Goal: Information Seeking & Learning: Learn about a topic

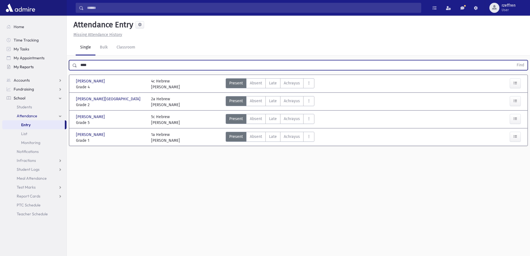
drag, startPoint x: 67, startPoint y: 65, endPoint x: 5, endPoint y: 65, distance: 62.0
click at [0, 65] on div "Search Results All Accounts" at bounding box center [265, 134] width 530 height 268
click at [513, 60] on button "Find" at bounding box center [520, 64] width 14 height 9
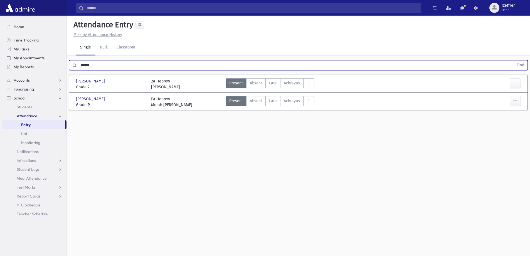
drag, startPoint x: 75, startPoint y: 64, endPoint x: 62, endPoint y: 62, distance: 13.2
click at [62, 62] on div "Search Results All Accounts" at bounding box center [265, 134] width 530 height 268
type input "******"
click at [513, 60] on button "Find" at bounding box center [520, 64] width 14 height 9
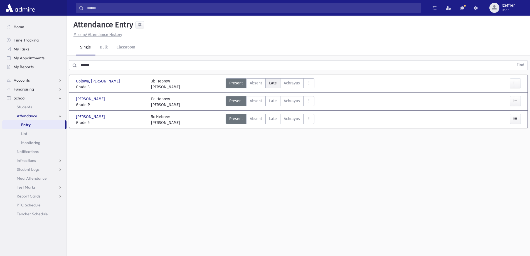
click at [270, 82] on span "Late" at bounding box center [273, 83] width 8 height 6
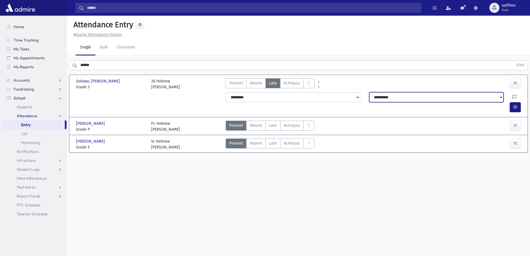
click at [421, 96] on select "**********" at bounding box center [436, 97] width 134 height 10
select select "**********"
click at [369, 92] on select "**********" at bounding box center [436, 97] width 134 height 10
click at [516, 105] on icon "button" at bounding box center [515, 107] width 4 height 5
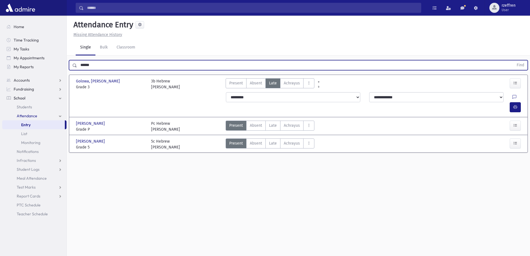
drag, startPoint x: 98, startPoint y: 66, endPoint x: 256, endPoint y: 5, distance: 169.9
click at [10, 51] on div "Search Results All Accounts" at bounding box center [265, 134] width 530 height 268
type input "*****"
click at [513, 60] on button "Find" at bounding box center [520, 64] width 14 height 9
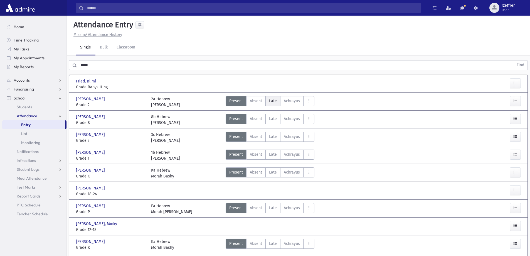
click at [273, 99] on span "Late" at bounding box center [273, 101] width 8 height 6
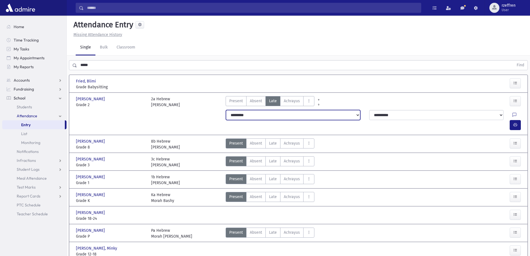
drag, startPoint x: 264, startPoint y: 113, endPoint x: 264, endPoint y: 119, distance: 6.1
click at [264, 113] on select "**********" at bounding box center [293, 115] width 134 height 10
select select "*******"
click at [226, 110] on select "**********" at bounding box center [293, 115] width 134 height 10
click at [515, 120] on button "button" at bounding box center [514, 125] width 11 height 10
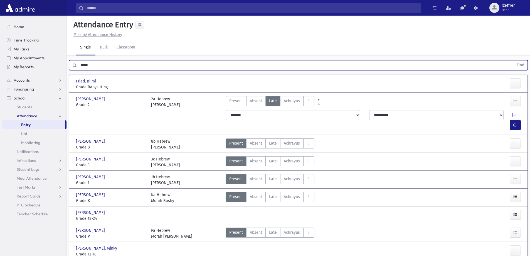
click at [36, 63] on div "Search Results All Accounts" at bounding box center [265, 220] width 530 height 440
click at [513, 60] on button "Find" at bounding box center [520, 64] width 14 height 9
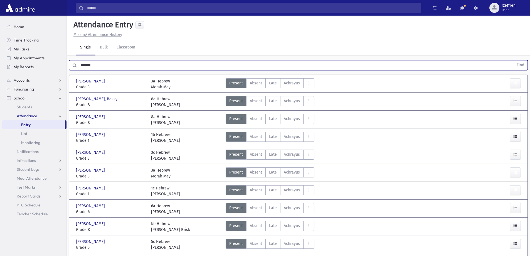
drag, startPoint x: 103, startPoint y: 67, endPoint x: 61, endPoint y: 66, distance: 42.0
click at [61, 66] on div "Search Results All Accounts" at bounding box center [265, 163] width 530 height 326
click at [513, 60] on button "Find" at bounding box center [520, 64] width 14 height 9
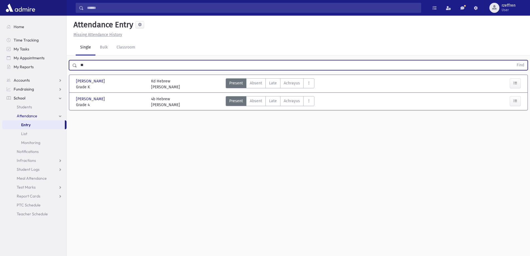
type input "*"
type input "*****"
click at [513, 60] on button "Find" at bounding box center [520, 64] width 14 height 9
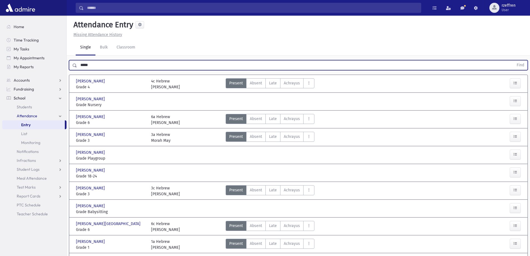
drag, startPoint x: 96, startPoint y: 67, endPoint x: 78, endPoint y: 66, distance: 19.0
click at [78, 66] on input "*****" at bounding box center [295, 65] width 436 height 10
type input "*"
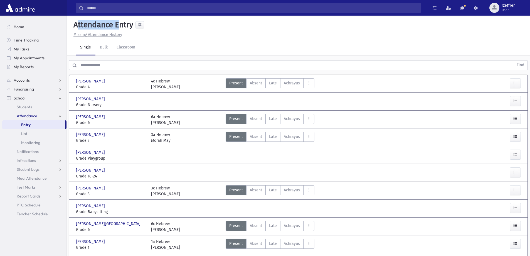
drag, startPoint x: 74, startPoint y: 24, endPoint x: 115, endPoint y: 20, distance: 41.6
click at [115, 20] on h5 "Attendance Entry" at bounding box center [102, 24] width 62 height 9
click at [170, 35] on div "Missing Attendance History" at bounding box center [298, 35] width 454 height 6
click at [236, 97] on div "Present P Absent A Late L Achrayus Achrayus Cut C Full Day Absent FDA" at bounding box center [354, 102] width 262 height 12
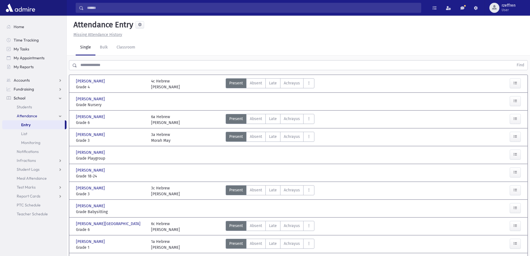
click at [104, 62] on input "text" at bounding box center [295, 65] width 436 height 10
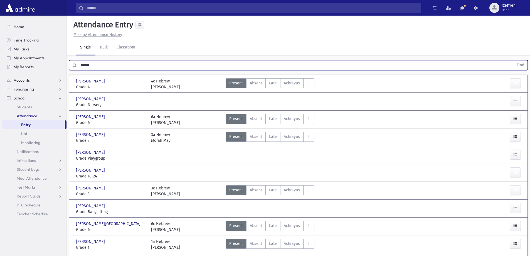
click at [513, 60] on button "Find" at bounding box center [520, 64] width 14 height 9
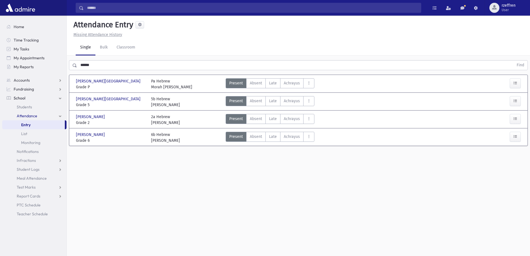
click at [163, 236] on div "Attendance Entry Missing Attendance History Single Bulk Classroom ****** Find O…" at bounding box center [298, 136] width 463 height 240
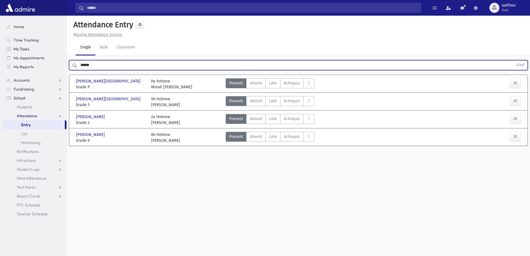
drag, startPoint x: 111, startPoint y: 64, endPoint x: 9, endPoint y: 53, distance: 102.1
click at [0, 48] on div "Search Results All Accounts" at bounding box center [265, 134] width 530 height 268
click at [513, 60] on button "Find" at bounding box center [520, 64] width 14 height 9
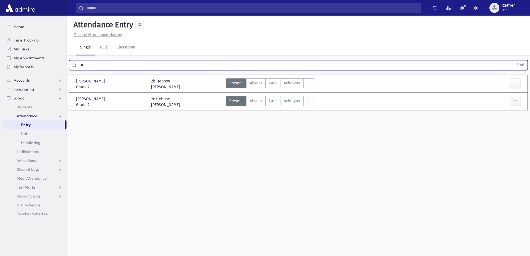
type input "*"
click at [513, 60] on button "Find" at bounding box center [520, 64] width 14 height 9
drag, startPoint x: 110, startPoint y: 62, endPoint x: 36, endPoint y: 63, distance: 74.2
click at [39, 65] on div "Search Results All Accounts" at bounding box center [265, 134] width 530 height 268
type input "*****"
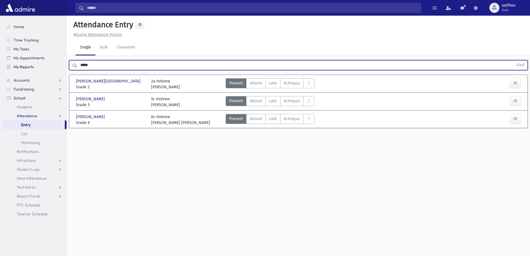
click at [513, 60] on button "Find" at bounding box center [520, 64] width 14 height 9
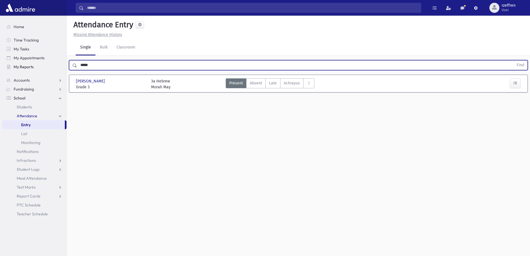
click at [36, 63] on link "My Reports" at bounding box center [34, 66] width 64 height 9
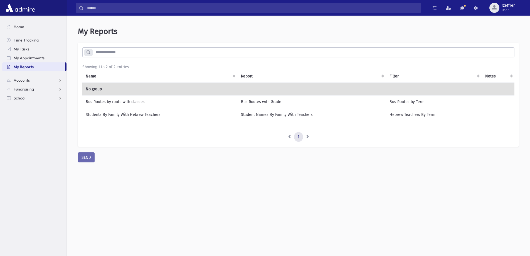
click at [23, 96] on span "School" at bounding box center [20, 97] width 12 height 5
click at [23, 104] on span "Students" at bounding box center [24, 106] width 15 height 5
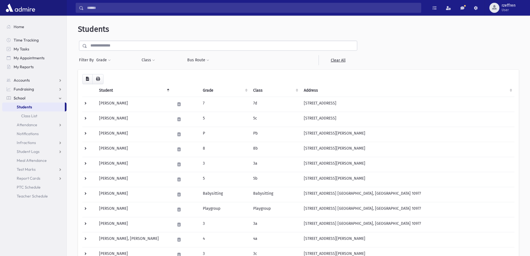
click at [123, 42] on input "text" at bounding box center [222, 46] width 270 height 10
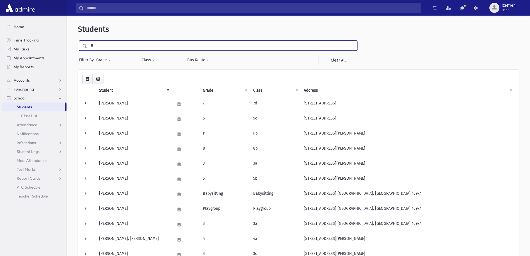
type input "*"
type input "*****"
click at [78, 41] on input "submit" at bounding box center [86, 45] width 16 height 8
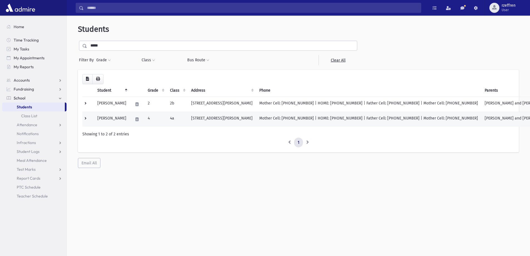
click at [159, 123] on td "4" at bounding box center [155, 119] width 22 height 15
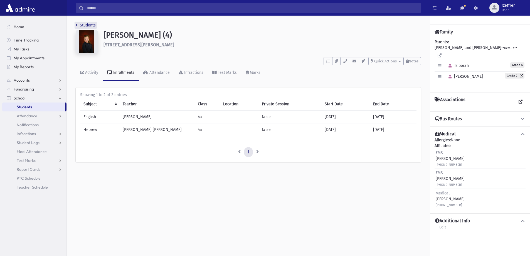
click at [86, 25] on link "Students" at bounding box center [86, 25] width 20 height 5
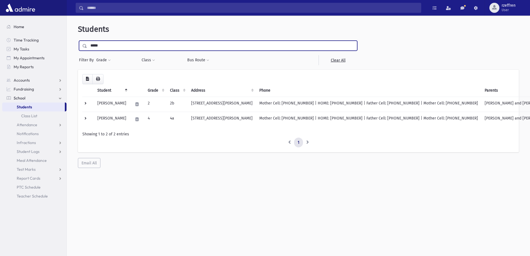
drag, startPoint x: 99, startPoint y: 44, endPoint x: 36, endPoint y: 24, distance: 66.4
click at [42, 29] on div "Search Results All Accounts" at bounding box center [265, 135] width 530 height 270
type input "*****"
click at [78, 41] on input "submit" at bounding box center [86, 45] width 16 height 8
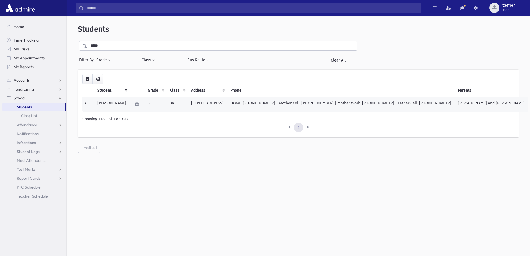
click at [150, 110] on td "3" at bounding box center [155, 103] width 22 height 15
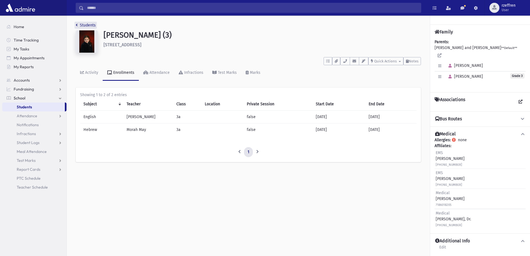
click at [85, 27] on link "Students" at bounding box center [86, 25] width 20 height 5
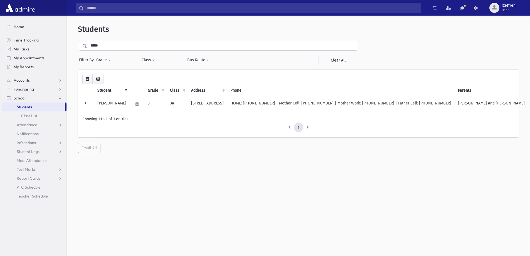
drag, startPoint x: 109, startPoint y: 43, endPoint x: 0, endPoint y: 51, distance: 109.5
click at [0, 51] on div "Search Results All Accounts" at bounding box center [265, 135] width 530 height 270
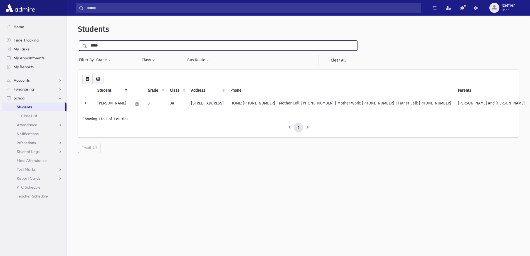
type input "*****"
click at [78, 41] on input "submit" at bounding box center [86, 45] width 16 height 8
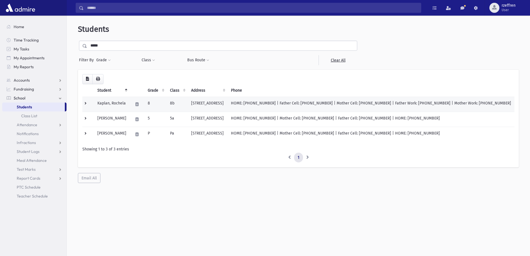
click at [103, 106] on td "Kaplan, Rochela" at bounding box center [112, 103] width 36 height 15
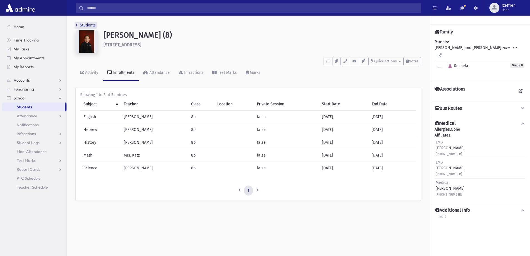
click at [90, 25] on link "Students" at bounding box center [86, 25] width 20 height 5
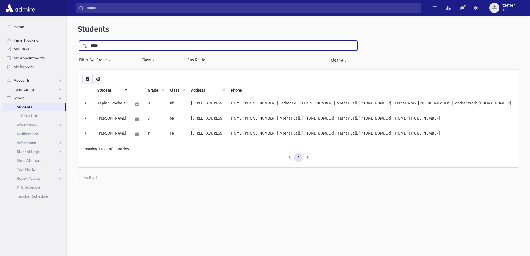
drag, startPoint x: 28, startPoint y: 35, endPoint x: 0, endPoint y: 17, distance: 33.8
click at [0, 17] on div "Search Results All Accounts" at bounding box center [265, 135] width 530 height 270
type input "*******"
click at [78, 41] on input "submit" at bounding box center [86, 45] width 16 height 8
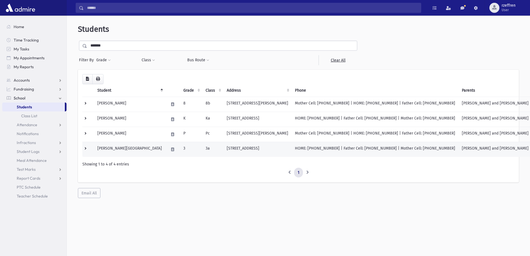
click at [126, 144] on td "Roberts, Hadassah" at bounding box center [129, 149] width 71 height 15
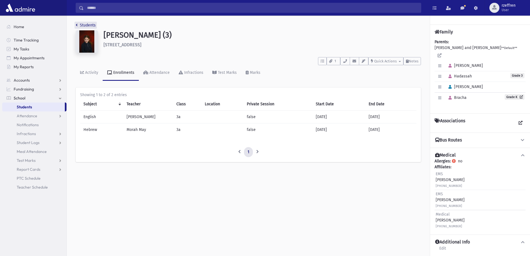
click at [89, 23] on link "Students" at bounding box center [86, 25] width 20 height 5
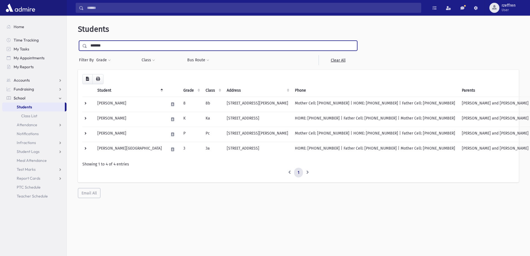
drag, startPoint x: 107, startPoint y: 46, endPoint x: 24, endPoint y: 32, distance: 84.1
click at [24, 32] on div "Search Results All Accounts" at bounding box center [265, 135] width 530 height 270
type input "*****"
click at [78, 41] on input "submit" at bounding box center [86, 45] width 16 height 8
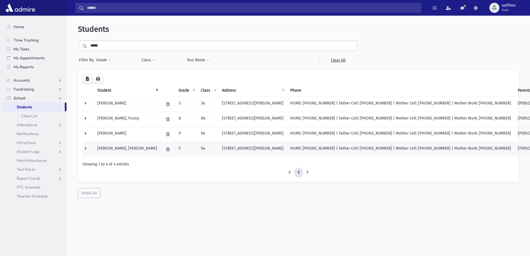
click at [175, 144] on td "5" at bounding box center [186, 149] width 22 height 15
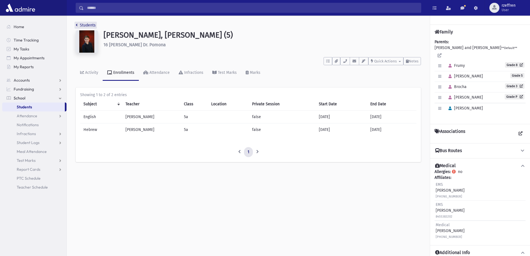
click at [83, 26] on link "Students" at bounding box center [86, 25] width 20 height 5
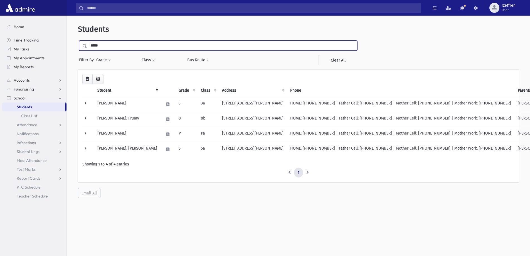
drag, startPoint x: 102, startPoint y: 47, endPoint x: 32, endPoint y: 38, distance: 70.7
click at [32, 38] on div "Search Results All Accounts" at bounding box center [265, 135] width 530 height 270
type input "****"
click at [78, 41] on input "submit" at bounding box center [86, 45] width 16 height 8
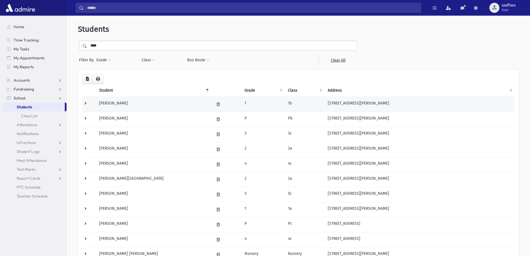
click at [131, 110] on td "[PERSON_NAME]" at bounding box center [153, 103] width 115 height 15
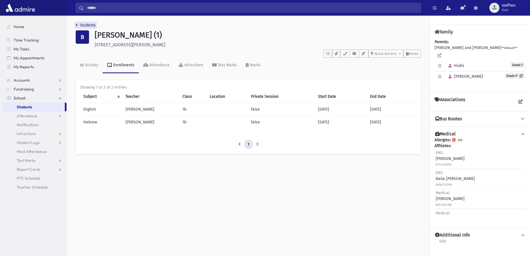
click at [85, 24] on link "Students" at bounding box center [86, 25] width 20 height 5
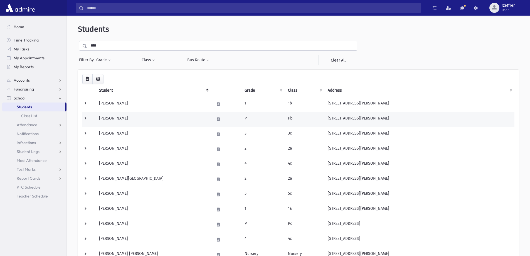
click at [141, 122] on td "[PERSON_NAME]" at bounding box center [153, 119] width 115 height 15
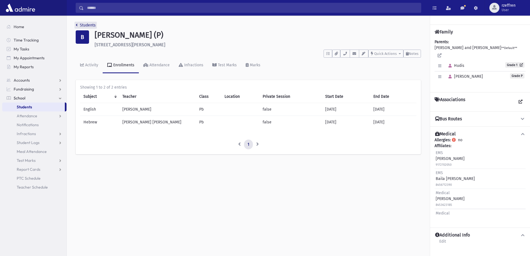
click at [93, 26] on link "Students" at bounding box center [86, 25] width 20 height 5
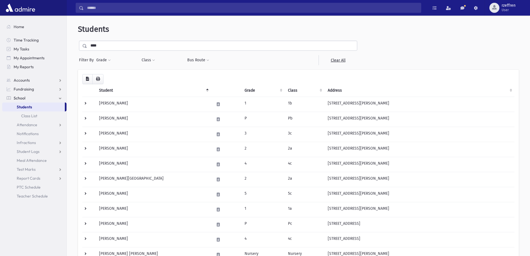
drag, startPoint x: 112, startPoint y: 45, endPoint x: 0, endPoint y: 34, distance: 112.6
click at [0, 34] on div "Search Results All Accounts" at bounding box center [265, 183] width 530 height 367
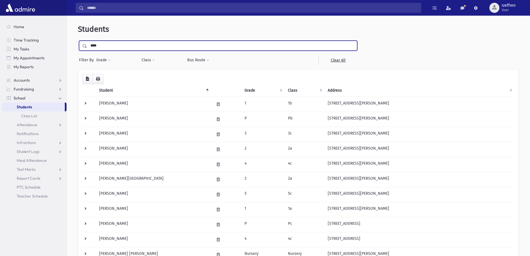
type input "****"
click at [78, 41] on input "submit" at bounding box center [86, 45] width 16 height 8
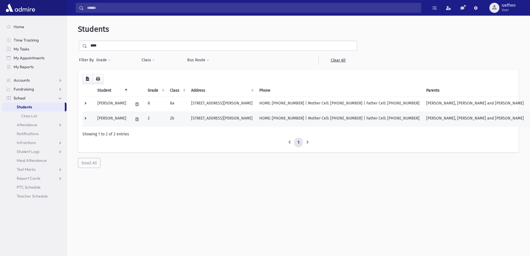
click at [154, 120] on td "2" at bounding box center [155, 119] width 22 height 15
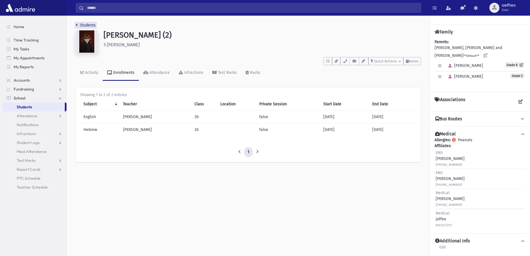
click at [83, 24] on link "Students" at bounding box center [86, 25] width 20 height 5
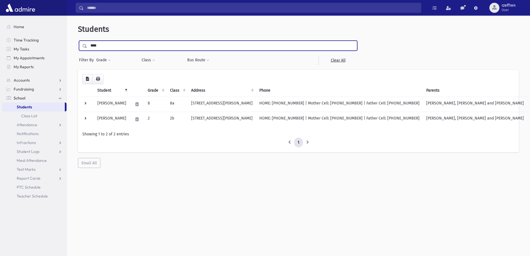
drag, startPoint x: 63, startPoint y: 42, endPoint x: 0, endPoint y: 2, distance: 74.0
click at [0, 7] on div "Search Results All Accounts" at bounding box center [265, 135] width 530 height 270
type input "****"
click at [78, 41] on input "submit" at bounding box center [86, 45] width 16 height 8
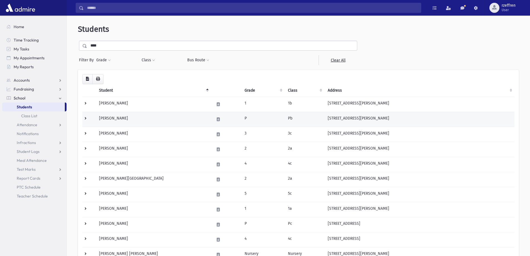
click at [170, 117] on td "Baum, Leah" at bounding box center [153, 119] width 115 height 15
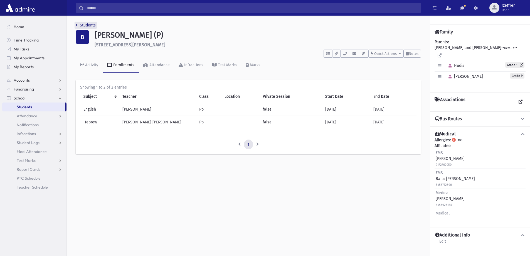
click at [82, 27] on link "Students" at bounding box center [86, 25] width 20 height 5
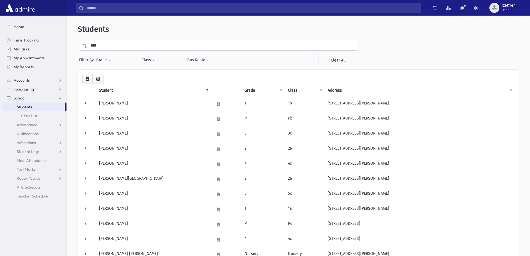
drag, startPoint x: 105, startPoint y: 44, endPoint x: 0, endPoint y: 46, distance: 104.6
click at [0, 50] on div "Search Results All Accounts" at bounding box center [265, 183] width 530 height 367
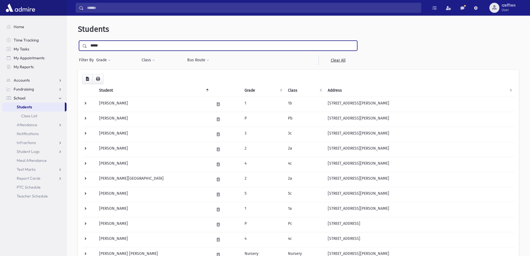
type input "*****"
click at [78, 41] on input "submit" at bounding box center [86, 45] width 16 height 8
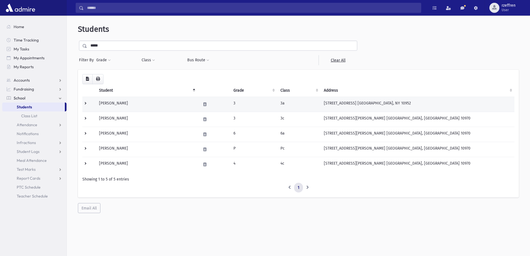
click at [159, 107] on td "Shapiro, Chaya Gitty" at bounding box center [146, 103] width 101 height 15
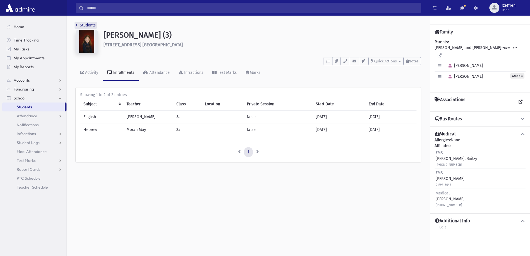
click at [90, 27] on link "Students" at bounding box center [86, 25] width 20 height 5
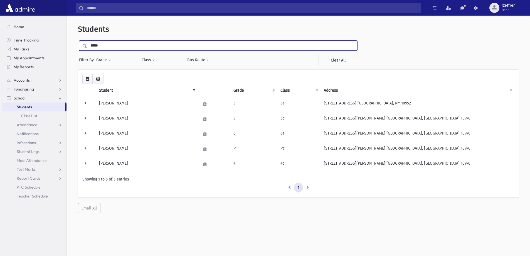
drag, startPoint x: 93, startPoint y: 48, endPoint x: 56, endPoint y: 26, distance: 42.9
click at [67, 38] on div "**********" at bounding box center [298, 138] width 463 height 240
type input "********"
click at [78, 41] on input "submit" at bounding box center [86, 45] width 16 height 8
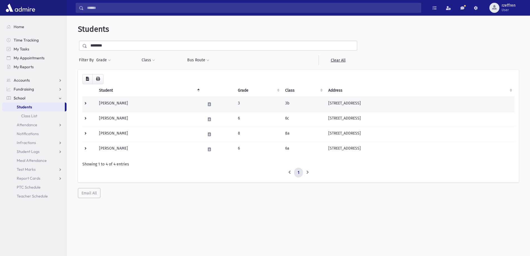
click at [157, 106] on td "Rosenman, Chaya" at bounding box center [149, 103] width 106 height 15
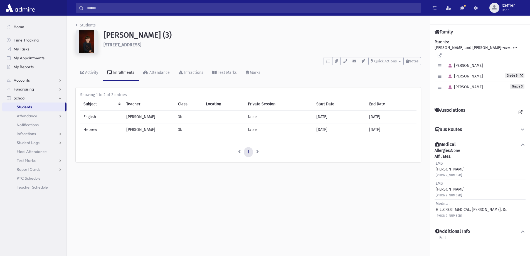
click at [88, 28] on li "Students" at bounding box center [86, 25] width 20 height 6
click at [94, 29] on nav "Students" at bounding box center [86, 26] width 20 height 8
click at [87, 21] on div "Students [PERSON_NAME] (3) [STREET_ADDRESS] **** To Do's No open tasks Show Lis…" at bounding box center [248, 95] width 363 height 158
click at [89, 26] on link "Students" at bounding box center [86, 25] width 20 height 5
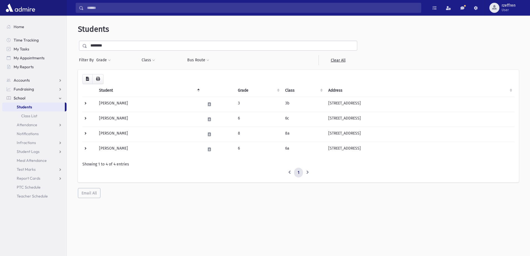
drag, startPoint x: 83, startPoint y: 48, endPoint x: 0, endPoint y: 32, distance: 84.8
click at [0, 33] on div "Search Results All Accounts" at bounding box center [265, 135] width 530 height 270
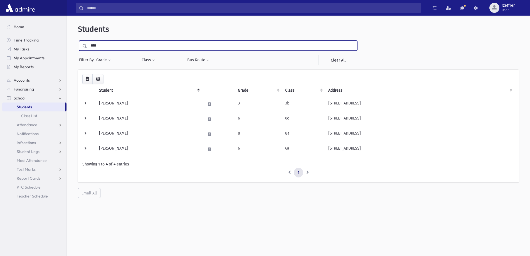
type input "****"
click at [78, 41] on input "submit" at bounding box center [86, 45] width 16 height 8
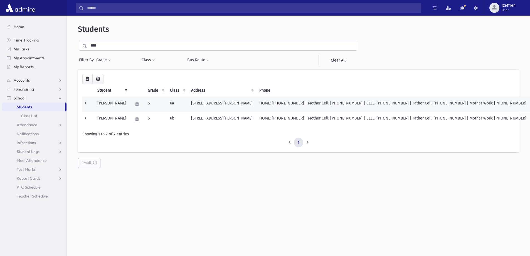
click at [120, 107] on td "[PERSON_NAME]" at bounding box center [112, 103] width 36 height 15
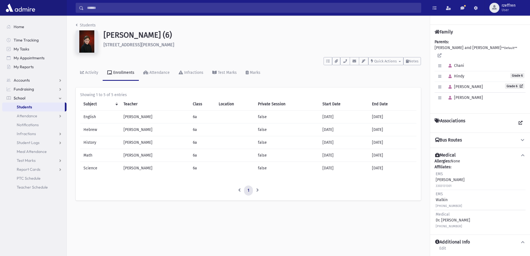
click at [87, 28] on li "Students" at bounding box center [86, 25] width 20 height 6
click at [89, 26] on link "Students" at bounding box center [86, 25] width 20 height 5
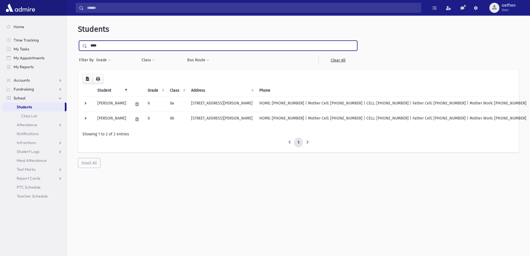
drag, startPoint x: 104, startPoint y: 42, endPoint x: 0, endPoint y: 46, distance: 103.8
click at [0, 45] on div "Search Results All Accounts" at bounding box center [265, 135] width 530 height 270
type input "*****"
click at [78, 41] on input "submit" at bounding box center [86, 45] width 16 height 8
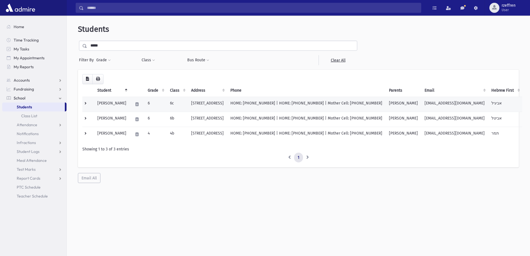
click at [150, 107] on td "6" at bounding box center [155, 103] width 22 height 15
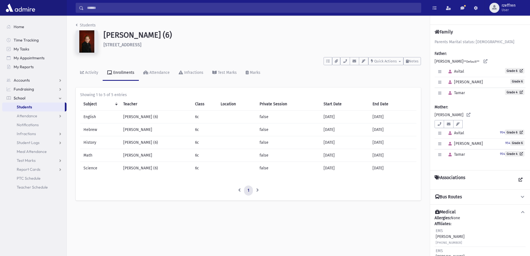
click at [89, 22] on li "Students" at bounding box center [86, 25] width 20 height 6
click at [91, 26] on link "Students" at bounding box center [86, 25] width 20 height 5
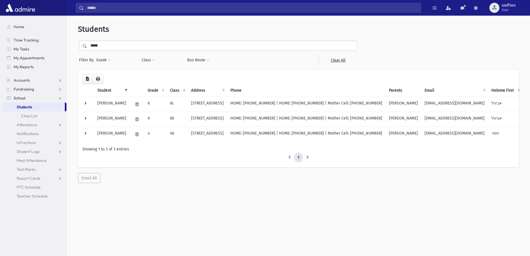
drag, startPoint x: 101, startPoint y: 42, endPoint x: 0, endPoint y: 3, distance: 108.9
click at [0, 3] on div "Search Results All Accounts" at bounding box center [265, 135] width 530 height 270
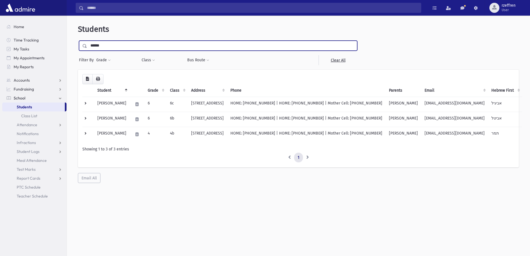
type input "******"
click at [78, 41] on input "submit" at bounding box center [86, 45] width 16 height 8
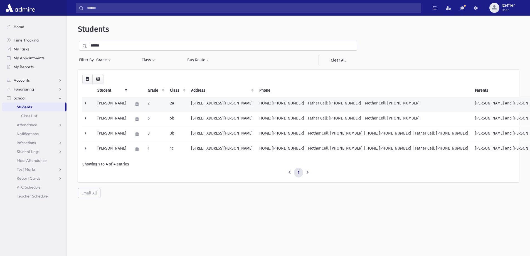
click at [129, 109] on td "[PERSON_NAME]" at bounding box center [112, 103] width 36 height 15
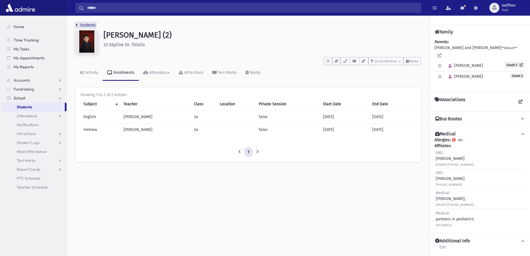
click at [83, 25] on link "Students" at bounding box center [86, 25] width 20 height 5
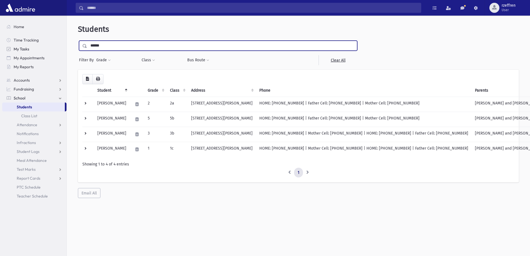
drag, startPoint x: 115, startPoint y: 47, endPoint x: 52, endPoint y: 49, distance: 63.1
click at [55, 51] on div "Search Results All Accounts" at bounding box center [265, 135] width 530 height 270
